Goal: Task Accomplishment & Management: Manage account settings

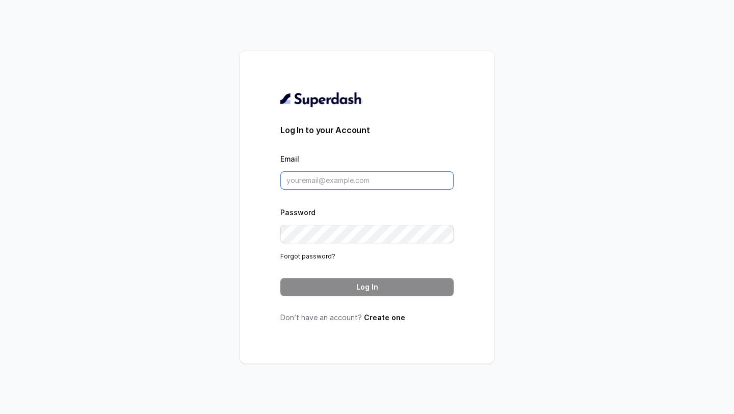
click at [327, 181] on input "Email" at bounding box center [367, 180] width 173 height 18
click at [319, 183] on input "Email" at bounding box center [367, 180] width 173 height 18
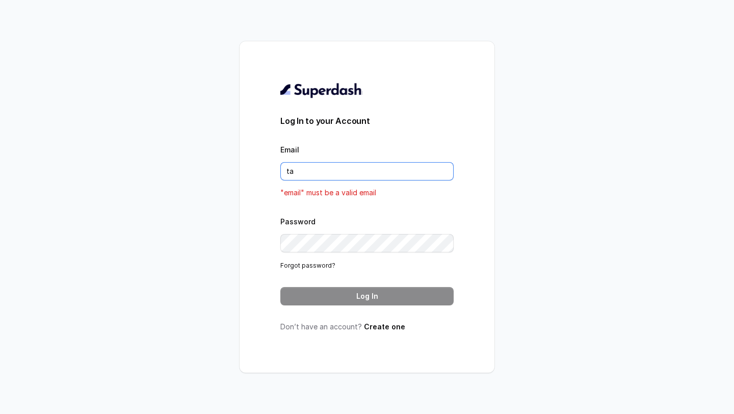
type input "[EMAIL_ADDRESS][DOMAIN_NAME]"
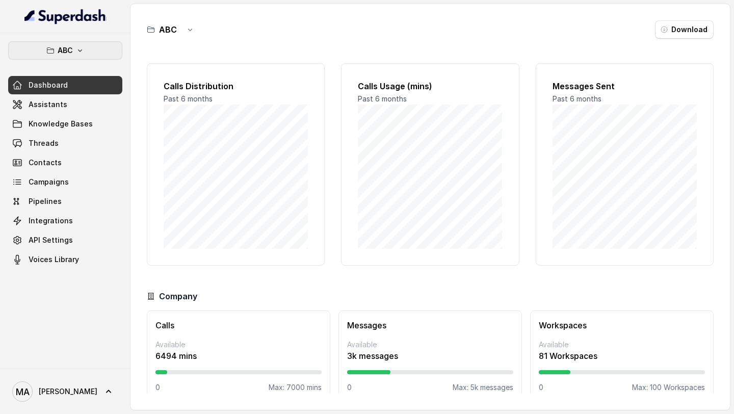
click at [72, 51] on button "ABC" at bounding box center [65, 50] width 114 height 18
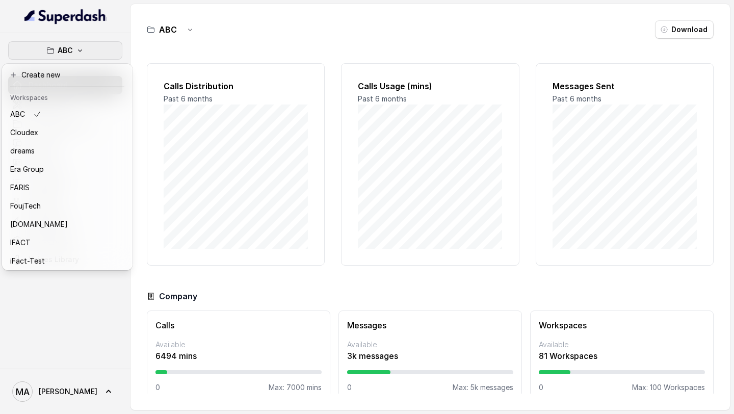
click at [255, 192] on div "ABC Dashboard Assistants Knowledge Bases Threads Contacts Campaigns Pipelines I…" at bounding box center [367, 207] width 734 height 414
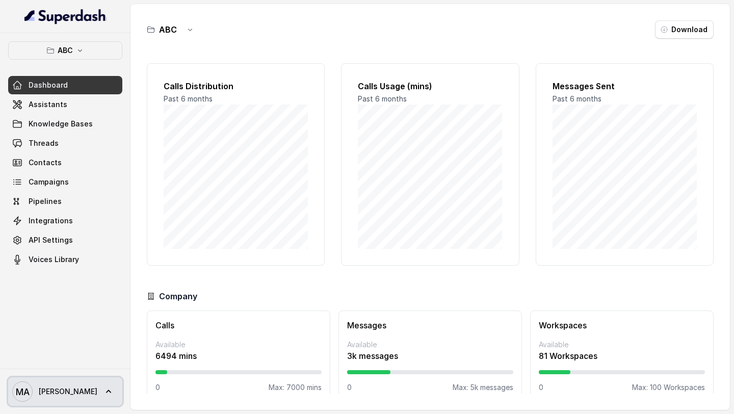
click at [114, 192] on link "MA Mohamed Tashriq" at bounding box center [65, 391] width 114 height 29
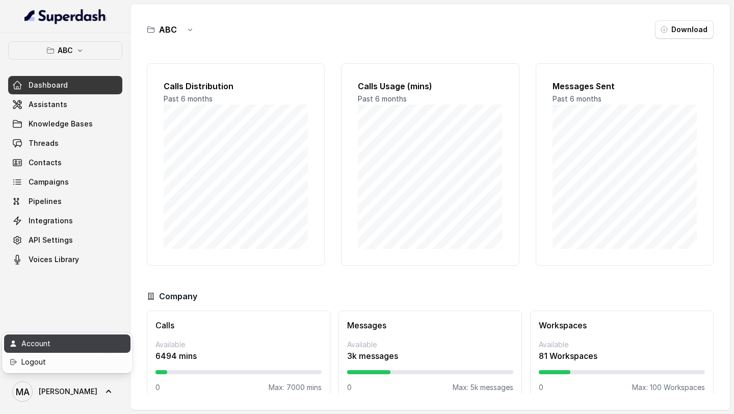
click at [106, 192] on link "Account" at bounding box center [67, 344] width 126 height 18
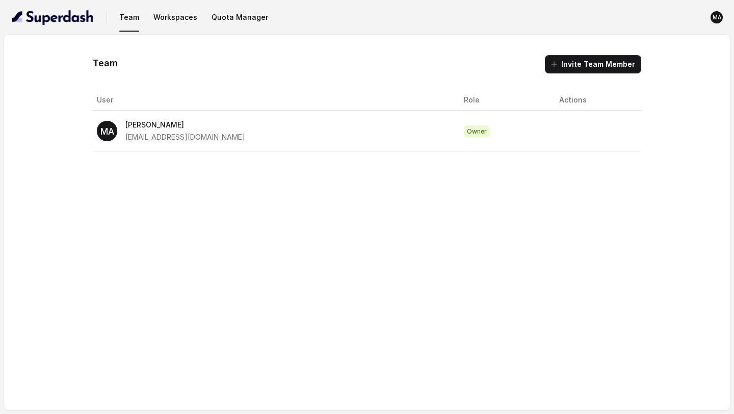
click at [171, 13] on button "Workspaces" at bounding box center [175, 17] width 52 height 18
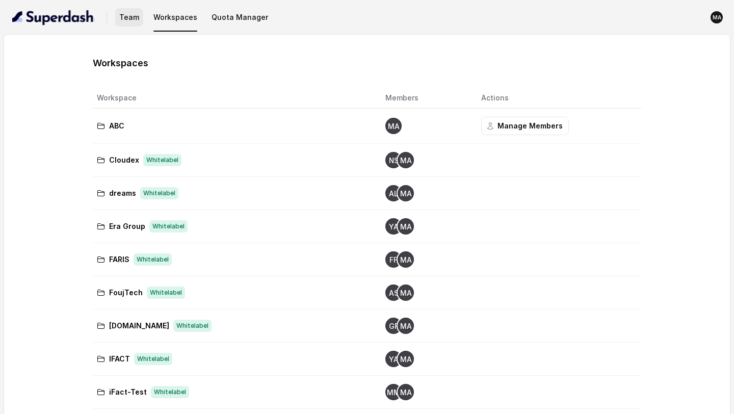
click at [123, 23] on button "Team" at bounding box center [129, 17] width 28 height 18
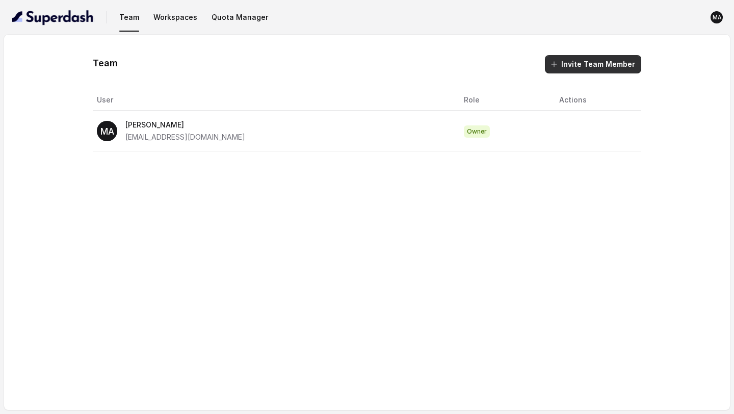
click at [629, 65] on button "Invite Team Member" at bounding box center [593, 64] width 96 height 18
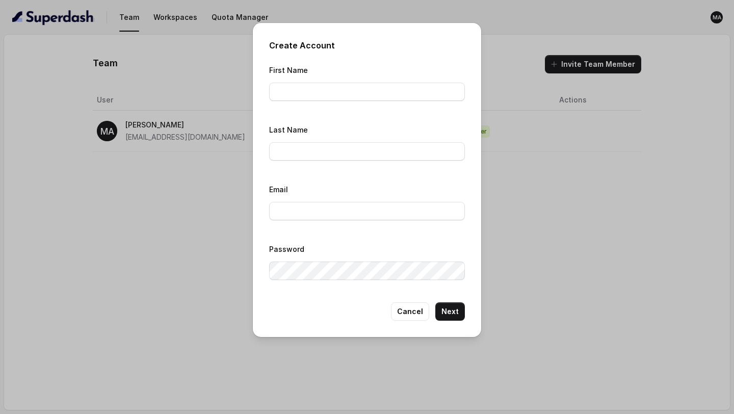
click at [148, 88] on div "Create Account First Name Last Name Email Password Cancel Next" at bounding box center [367, 207] width 734 height 414
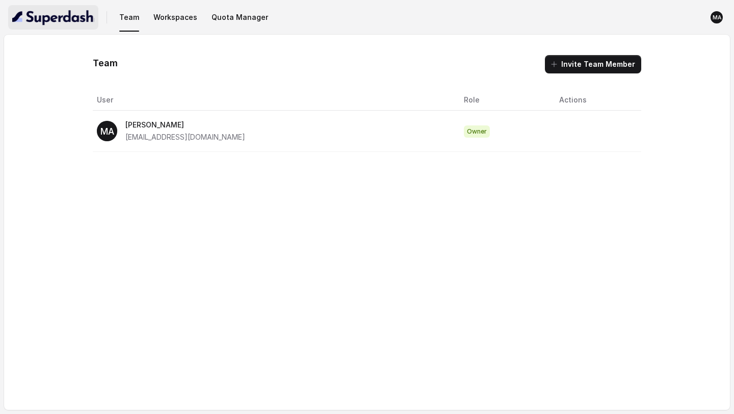
click at [61, 20] on img "button" at bounding box center [53, 17] width 82 height 16
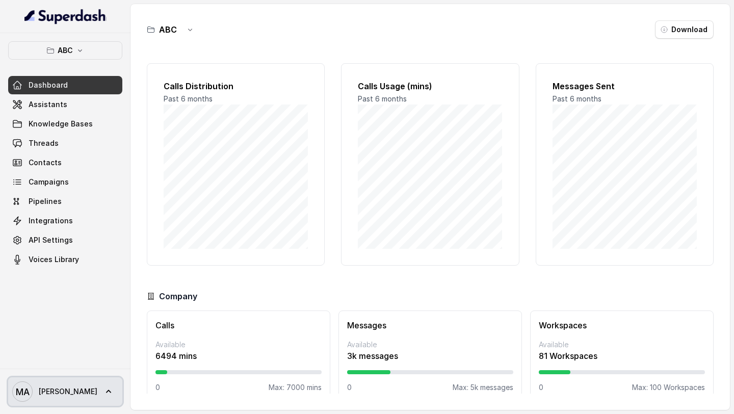
click at [86, 192] on link "MA Mohamed Tashriq" at bounding box center [65, 391] width 114 height 29
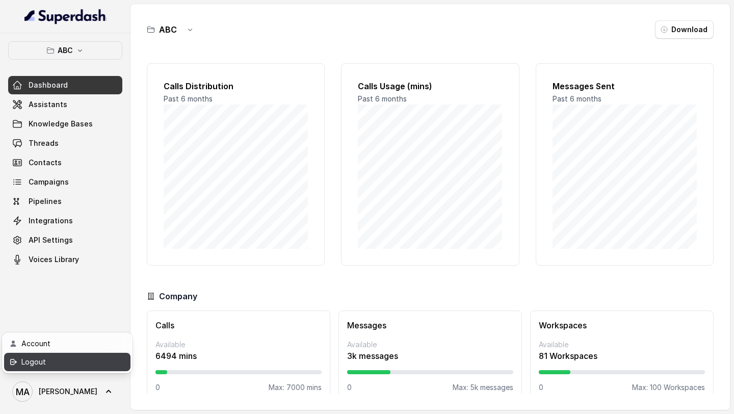
click at [71, 192] on div "Logout" at bounding box center [64, 362] width 87 height 12
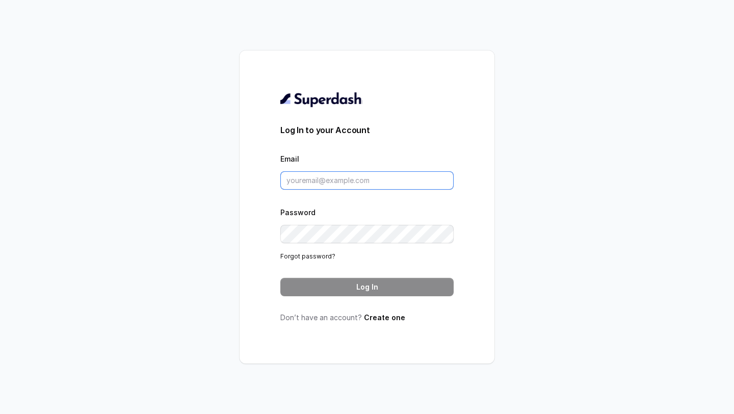
click at [320, 177] on input "Email" at bounding box center [367, 180] width 173 height 18
drag, startPoint x: 270, startPoint y: 133, endPoint x: 398, endPoint y: 147, distance: 128.8
click at [398, 146] on div "Log In to your Account Email Password Forgot password? Log In Don’t have an acc…" at bounding box center [367, 206] width 255 height 313
click at [398, 147] on form "Log In to your Account Email Password Forgot password? Log In" at bounding box center [367, 210] width 173 height 172
click at [365, 191] on form "Log In to your Account Email Password Forgot password? Log In" at bounding box center [367, 210] width 173 height 172
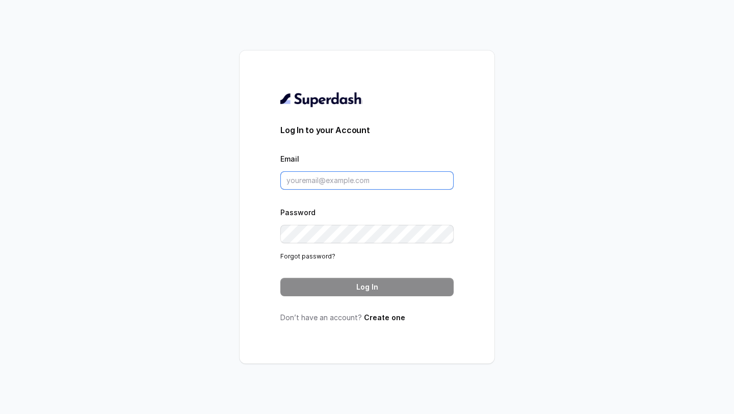
click at [356, 178] on input "Email" at bounding box center [367, 180] width 173 height 18
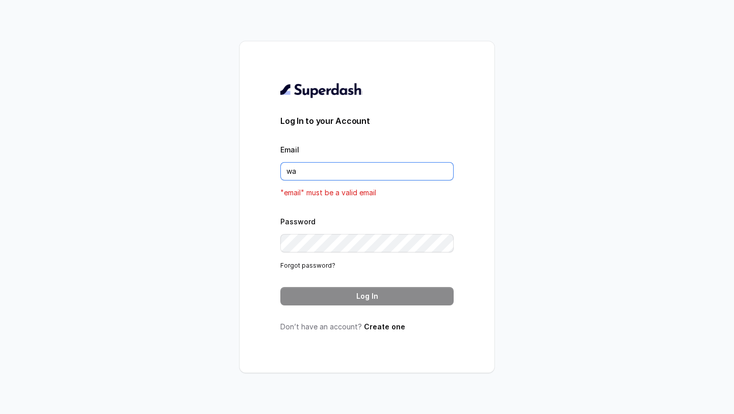
type input "ward.mohammad@ifact.sa"
click at [388, 173] on input "Email" at bounding box center [367, 171] width 173 height 18
click at [350, 168] on input "Email" at bounding box center [367, 171] width 173 height 18
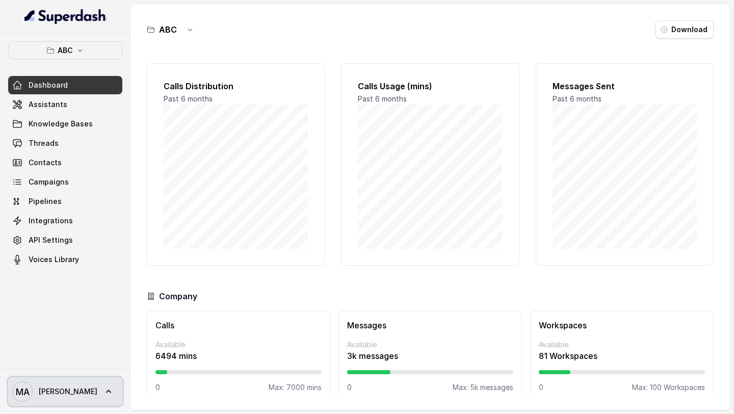
click at [54, 392] on span "Mohamed Tashriq" at bounding box center [68, 392] width 59 height 10
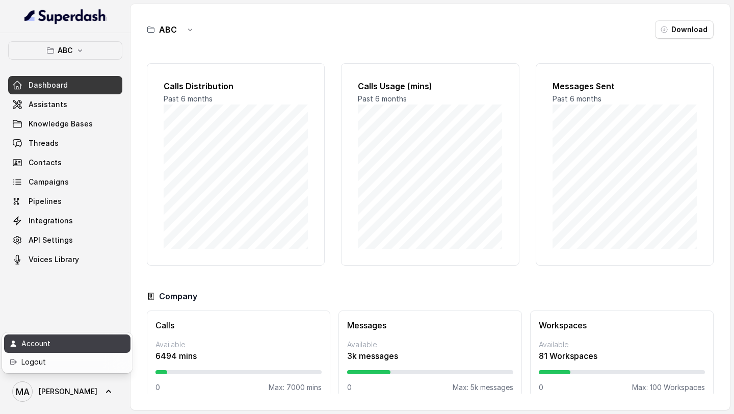
click at [84, 344] on div "Account" at bounding box center [64, 344] width 87 height 12
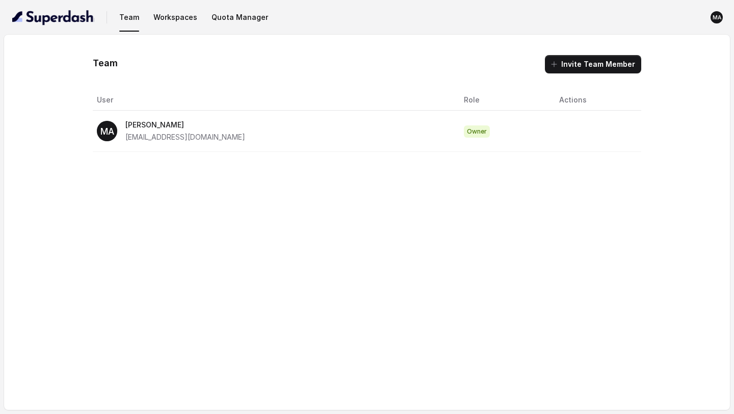
click at [169, 29] on nav "Team Workspaces Quota Manager MA" at bounding box center [367, 17] width 718 height 35
click at [183, 17] on button "Workspaces" at bounding box center [175, 17] width 52 height 18
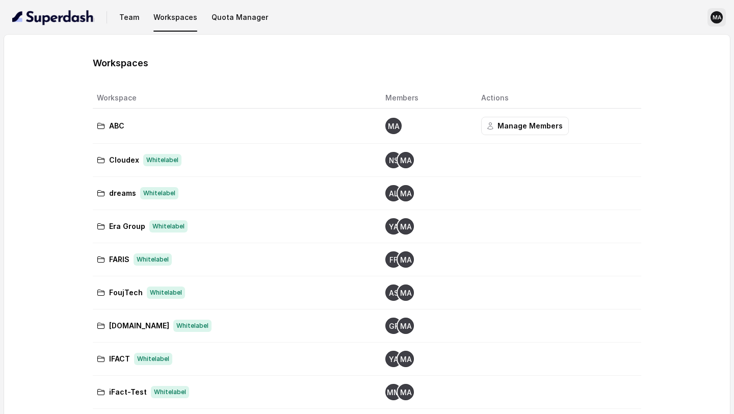
click at [717, 17] on text "MA" at bounding box center [717, 17] width 9 height 7
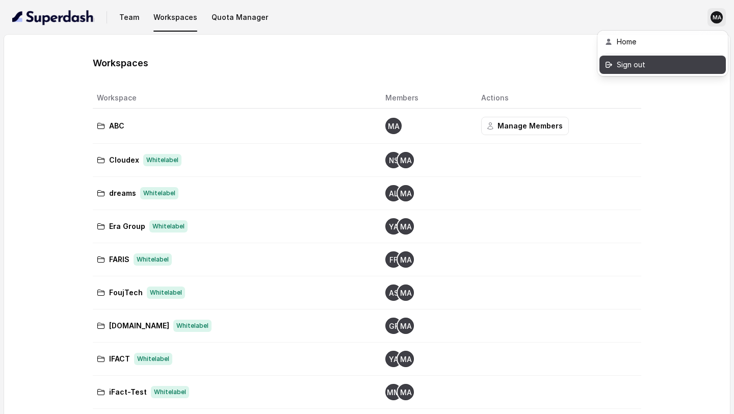
click at [681, 68] on div "Sign out" at bounding box center [660, 65] width 87 height 12
